Goal: Task Accomplishment & Management: Manage account settings

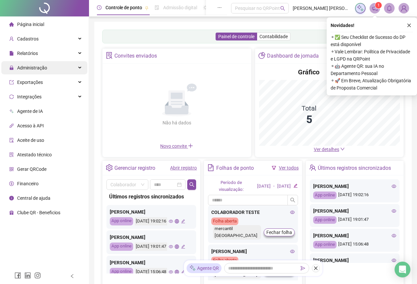
click at [75, 70] on div "Administração" at bounding box center [44, 67] width 86 height 13
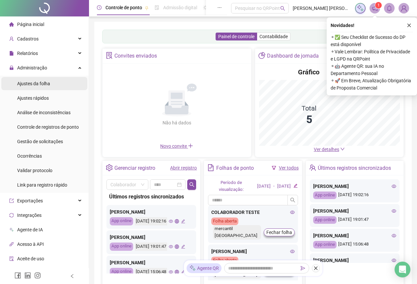
click at [57, 86] on li "Ajustes da folha" at bounding box center [44, 83] width 86 height 13
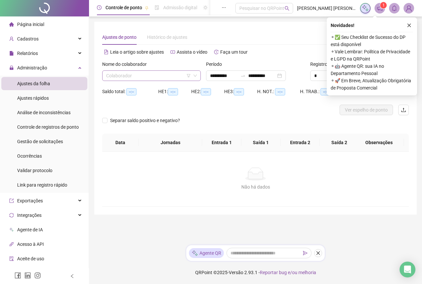
click at [163, 72] on input "search" at bounding box center [148, 76] width 85 height 10
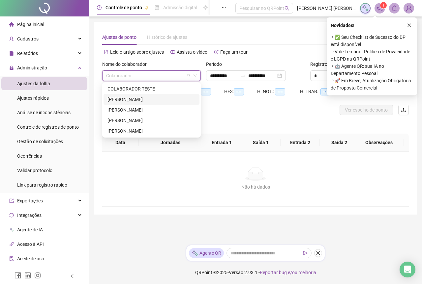
drag, startPoint x: 140, startPoint y: 97, endPoint x: 144, endPoint y: 93, distance: 6.1
click at [140, 97] on div "[PERSON_NAME]" at bounding box center [151, 99] width 88 height 7
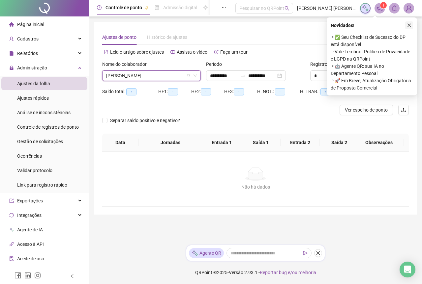
click at [411, 25] on icon "close" at bounding box center [408, 25] width 5 height 5
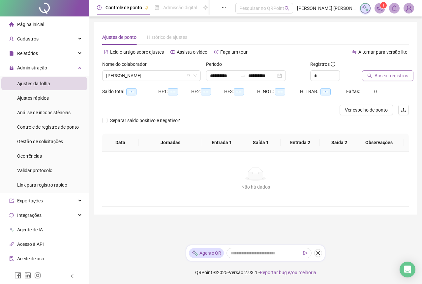
click at [388, 77] on span "Buscar registros" at bounding box center [391, 75] width 34 height 7
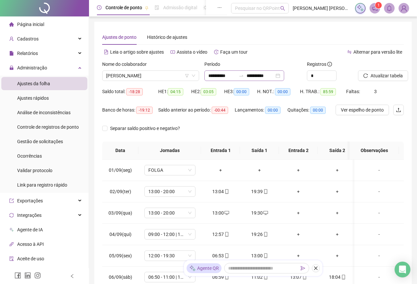
click at [284, 77] on div "**********" at bounding box center [244, 75] width 80 height 11
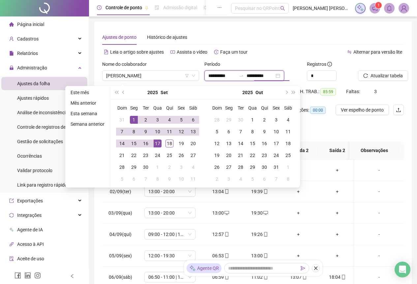
click at [274, 74] on input "**********" at bounding box center [260, 75] width 28 height 7
type input "**********"
click at [171, 143] on div "18" at bounding box center [169, 144] width 8 height 8
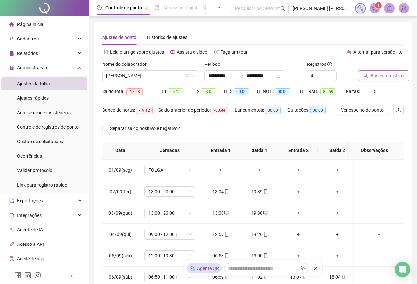
click at [377, 78] on span "Buscar registros" at bounding box center [387, 75] width 34 height 7
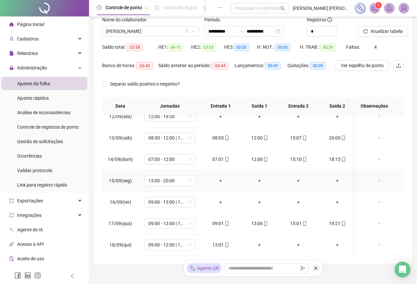
scroll to position [68, 0]
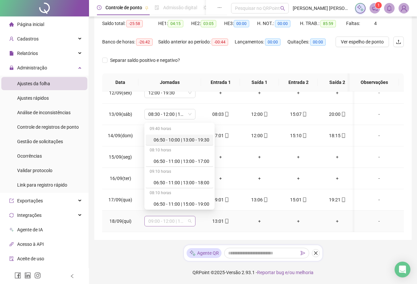
click at [188, 218] on span "09:00 - 12:00 | 15:00 - 19:30" at bounding box center [169, 221] width 43 height 10
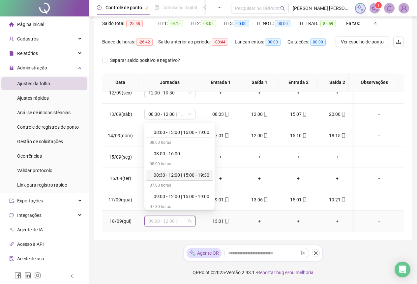
scroll to position [461, 0]
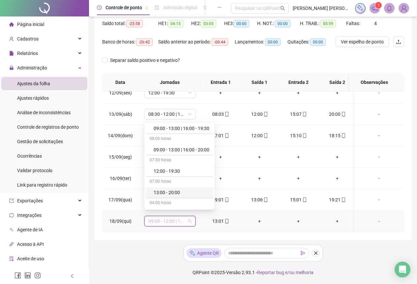
click at [178, 188] on div "13:00 - 20:00" at bounding box center [180, 192] width 68 height 11
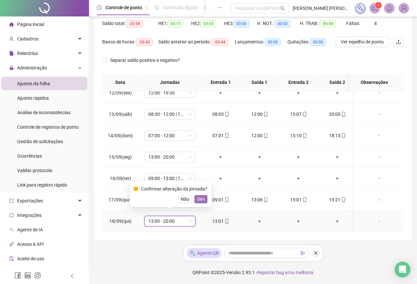
click at [198, 199] on span "Sim" at bounding box center [201, 199] width 8 height 7
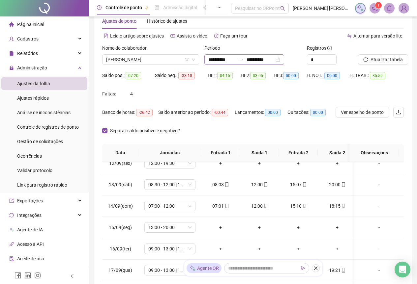
scroll to position [0, 0]
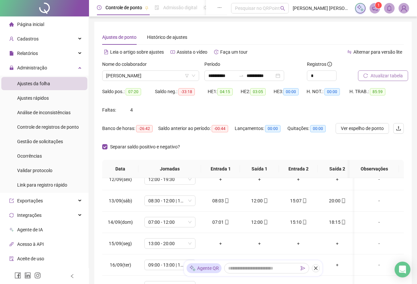
click at [368, 76] on button "Atualizar tabela" at bounding box center [383, 75] width 50 height 11
click at [170, 69] on div "Nome do colaborador" at bounding box center [150, 66] width 97 height 10
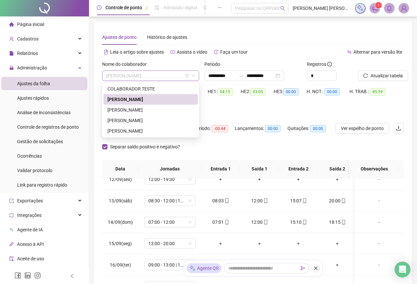
click at [169, 75] on span "[PERSON_NAME]" at bounding box center [150, 76] width 89 height 10
click at [136, 109] on div "[PERSON_NAME]" at bounding box center [150, 109] width 86 height 7
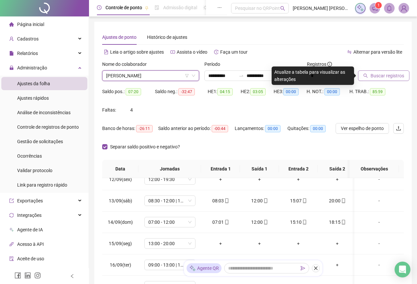
click at [376, 76] on span "Buscar registros" at bounding box center [387, 75] width 34 height 7
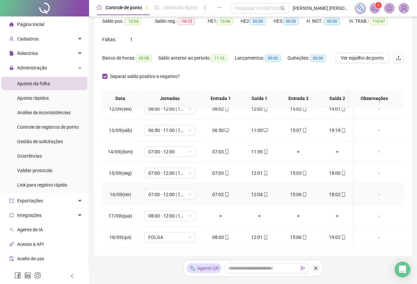
scroll to position [87, 0]
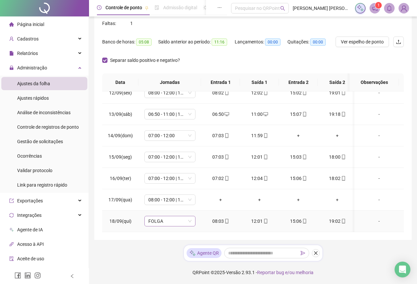
click at [179, 218] on span "FOLGA" at bounding box center [169, 221] width 43 height 10
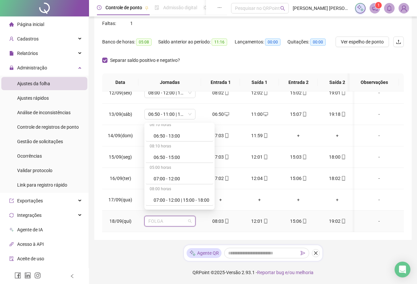
scroll to position [231, 0]
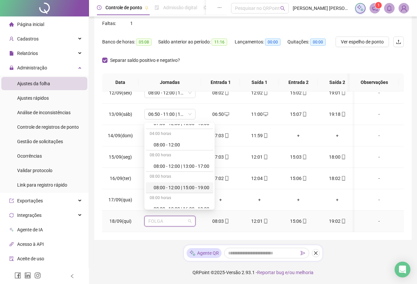
click at [173, 187] on div "08:00 - 12:00 | 15:00 - 19:00" at bounding box center [181, 187] width 56 height 7
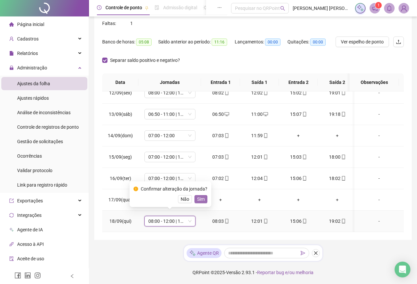
click at [195, 198] on button "Sim" at bounding box center [200, 199] width 13 height 8
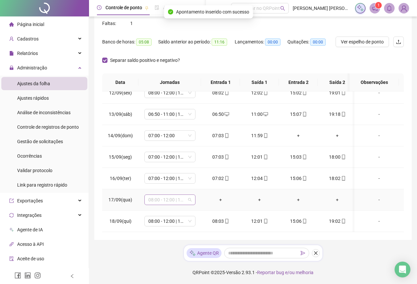
click at [188, 197] on span "08:00 - 12:00 | 15:00 - 19:00" at bounding box center [169, 200] width 43 height 10
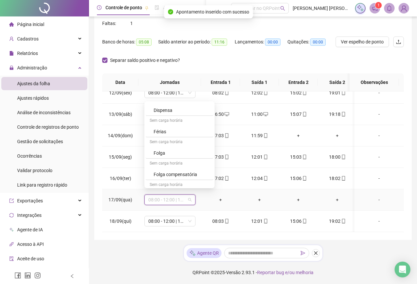
scroll to position [579, 0]
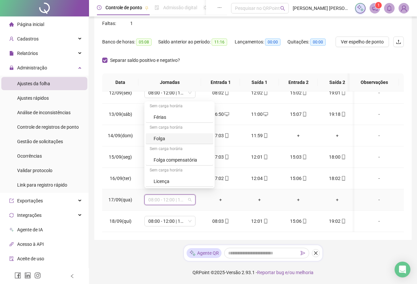
click at [175, 139] on div "Folga" at bounding box center [181, 138] width 56 height 7
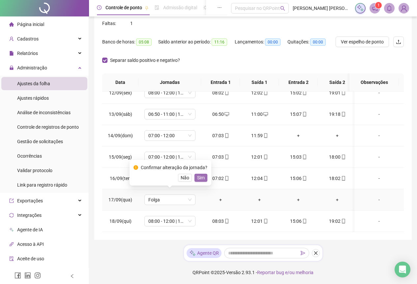
click at [197, 177] on span "Sim" at bounding box center [201, 177] width 8 height 7
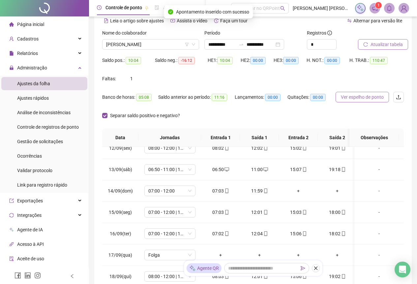
scroll to position [0, 0]
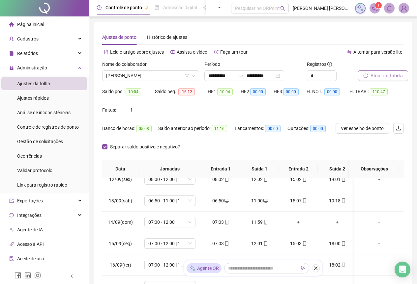
click at [381, 74] on span "Atualizar tabela" at bounding box center [386, 75] width 32 height 7
click at [157, 77] on span "[PERSON_NAME]" at bounding box center [150, 76] width 89 height 10
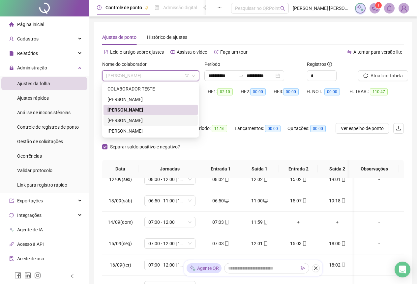
click at [130, 120] on div "[PERSON_NAME]" at bounding box center [150, 120] width 86 height 7
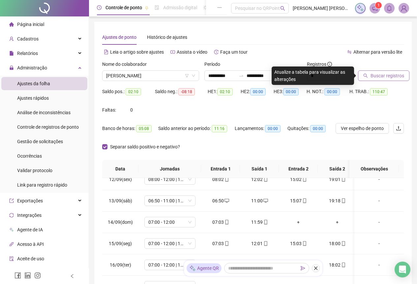
click at [372, 77] on span "Buscar registros" at bounding box center [387, 75] width 34 height 7
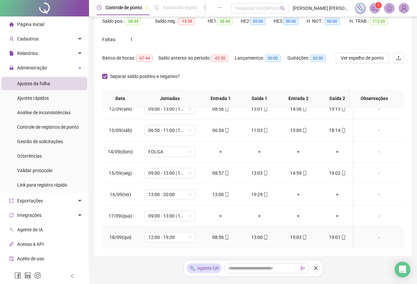
scroll to position [87, 0]
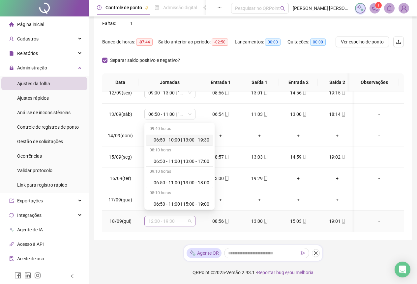
click at [188, 218] on span "12:00 - 19:30" at bounding box center [169, 221] width 43 height 10
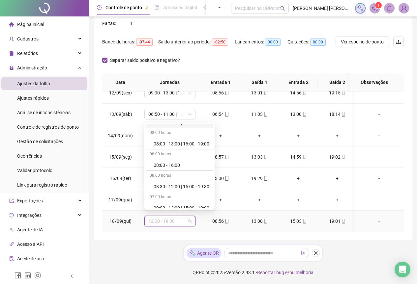
scroll to position [307, 0]
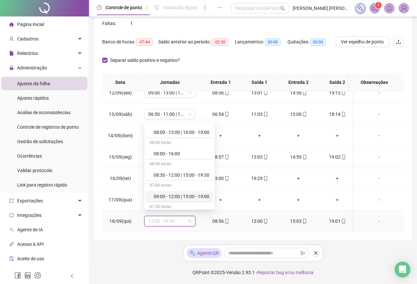
click at [179, 198] on div "09:00 - 12:00 | 15:00 - 19:00" at bounding box center [181, 196] width 56 height 7
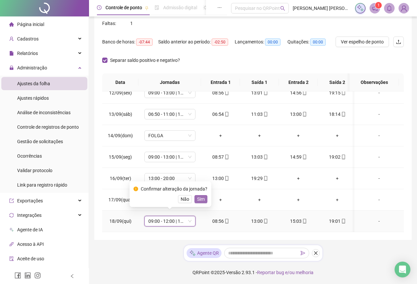
click at [197, 200] on span "Sim" at bounding box center [201, 199] width 8 height 7
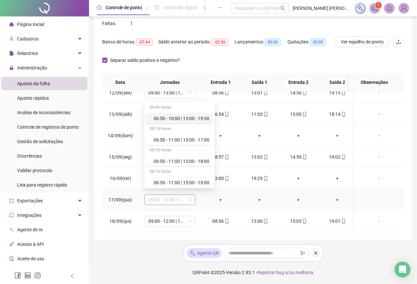
click at [187, 197] on span "09:00 - 13:00 | 16:00 - 20:00" at bounding box center [169, 200] width 43 height 10
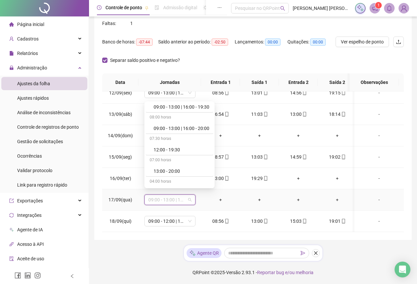
scroll to position [538, 0]
click at [171, 181] on div "Folga" at bounding box center [181, 180] width 56 height 7
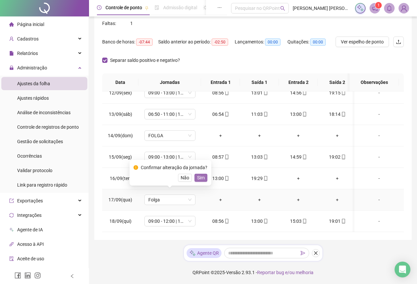
click at [197, 179] on span "Sim" at bounding box center [201, 177] width 8 height 7
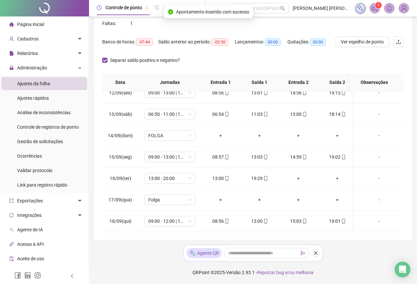
scroll to position [0, 0]
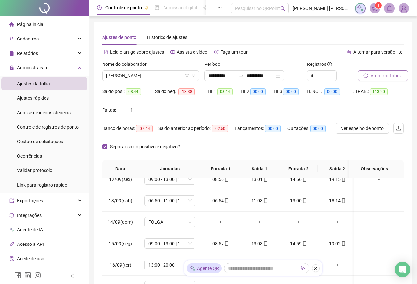
click at [374, 76] on span "Atualizar tabela" at bounding box center [386, 75] width 32 height 7
